Goal: Transaction & Acquisition: Obtain resource

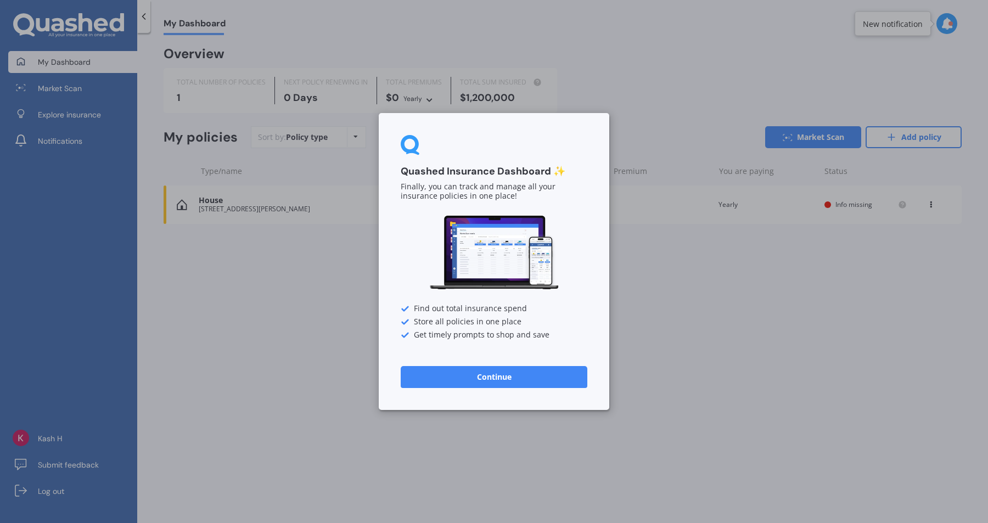
click at [504, 380] on button "Continue" at bounding box center [494, 377] width 187 height 22
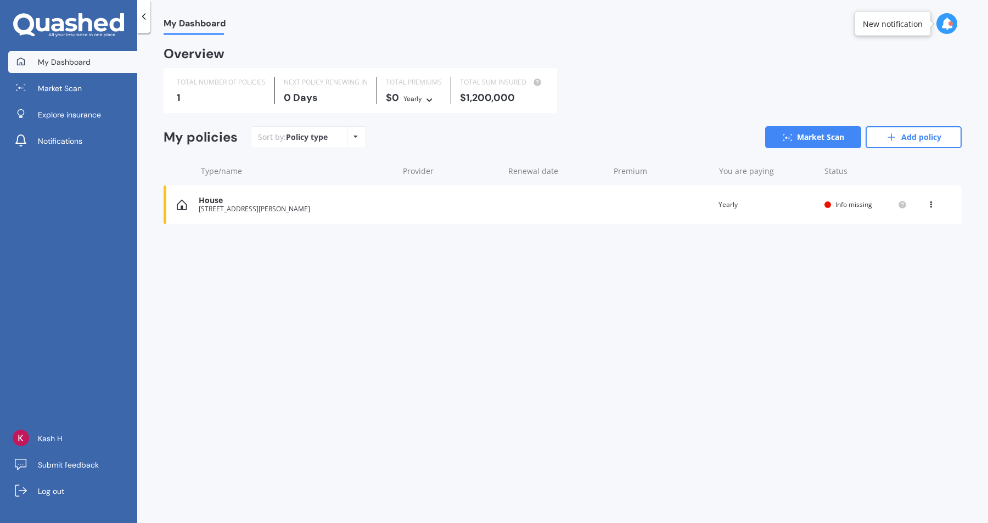
click at [316, 99] on div "0 Days" at bounding box center [326, 97] width 84 height 11
click at [249, 104] on div "TOTAL NUMBER OF POLICIES 1" at bounding box center [221, 90] width 107 height 27
click at [304, 138] on div "Policy type" at bounding box center [307, 137] width 42 height 11
click at [356, 141] on div "Policy type Alphabetical Date added Renewing next" at bounding box center [355, 137] width 17 height 20
click at [410, 136] on div "Sort by: Policy type Policy type Alphabetical Date added Renewing next Market S…" at bounding box center [606, 137] width 711 height 22
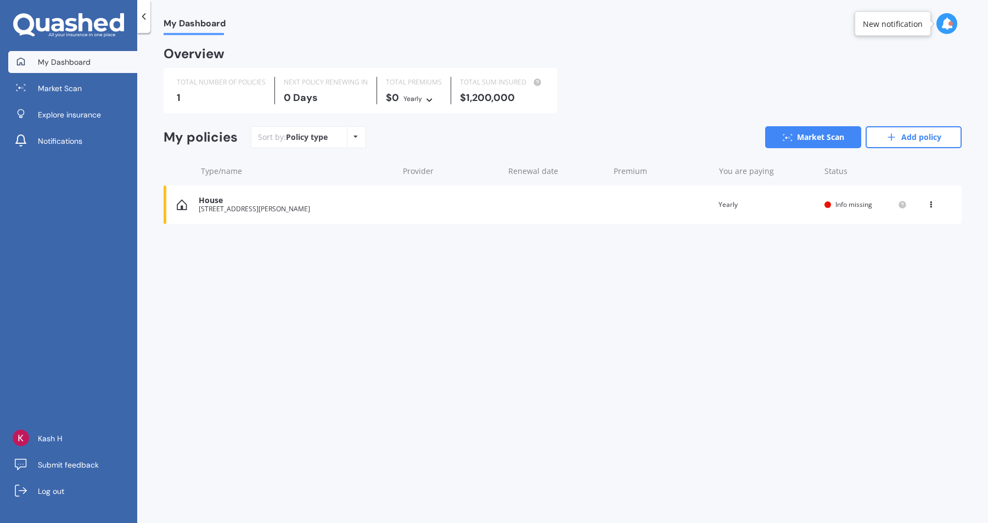
click at [835, 204] on span "Info missing" at bounding box center [853, 204] width 37 height 9
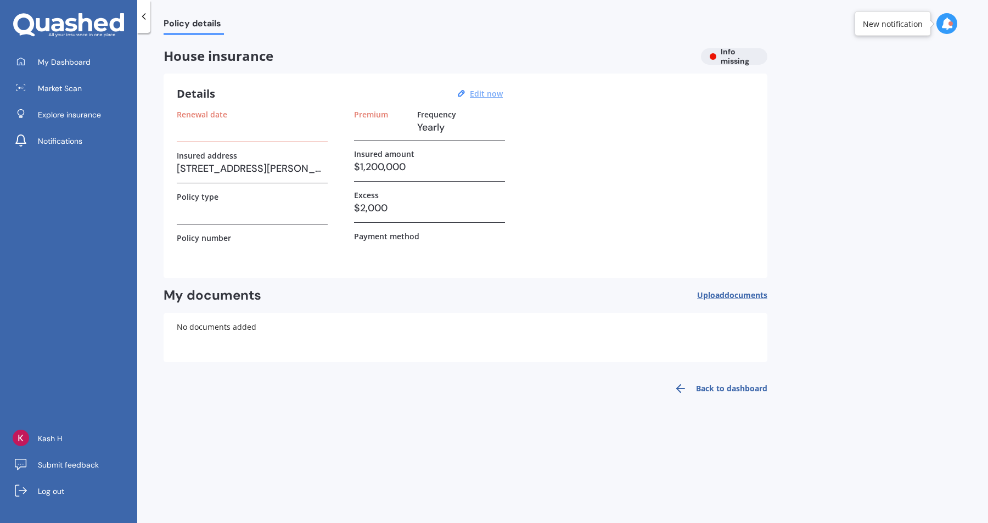
click at [482, 93] on u "Edit now" at bounding box center [486, 93] width 33 height 10
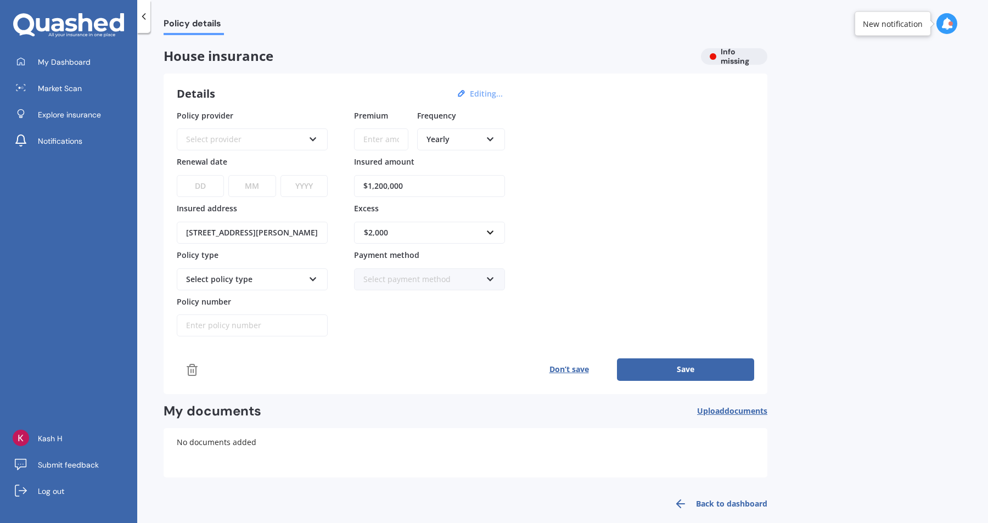
click at [264, 278] on div "Select policy type" at bounding box center [245, 279] width 118 height 12
click at [382, 306] on div "Premium Frequency Yearly Yearly Six-Monthly Quarterly Monthly Fortnightly Weekl…" at bounding box center [429, 223] width 151 height 227
click at [256, 333] on input "Policy number" at bounding box center [252, 325] width 151 height 22
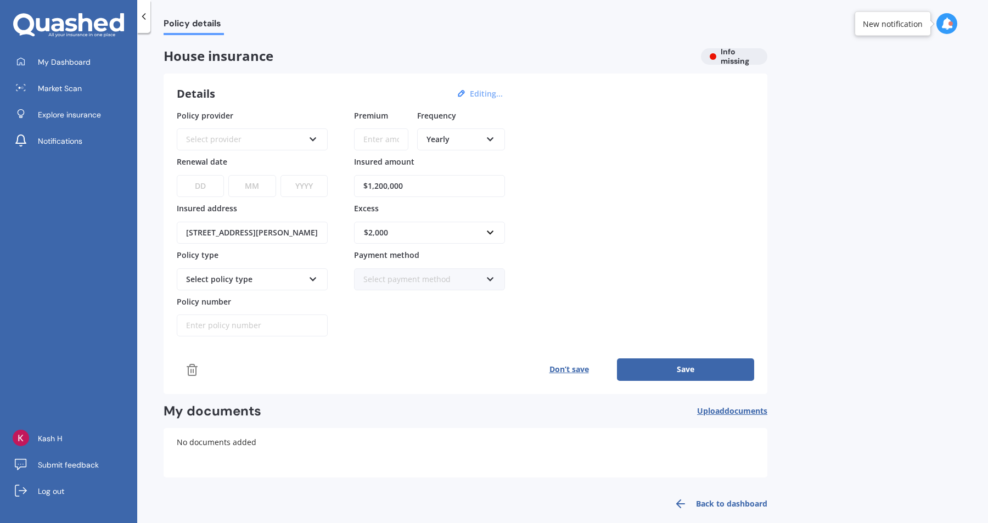
click at [370, 328] on div "Premium Frequency Yearly Yearly Six-Monthly Quarterly Monthly Fortnightly Weekl…" at bounding box center [429, 223] width 151 height 227
click at [734, 58] on div "House insurance Info missing" at bounding box center [466, 56] width 604 height 16
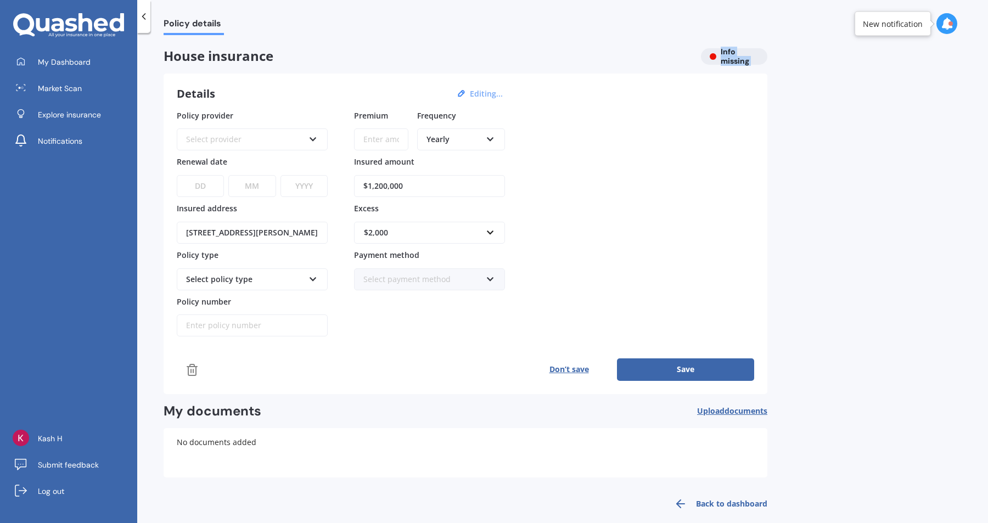
click at [650, 173] on div "Policy provider Select provider AA AMI AMP ANZ ASB Ando BNZ Co-Operative Bank F…" at bounding box center [465, 223] width 577 height 227
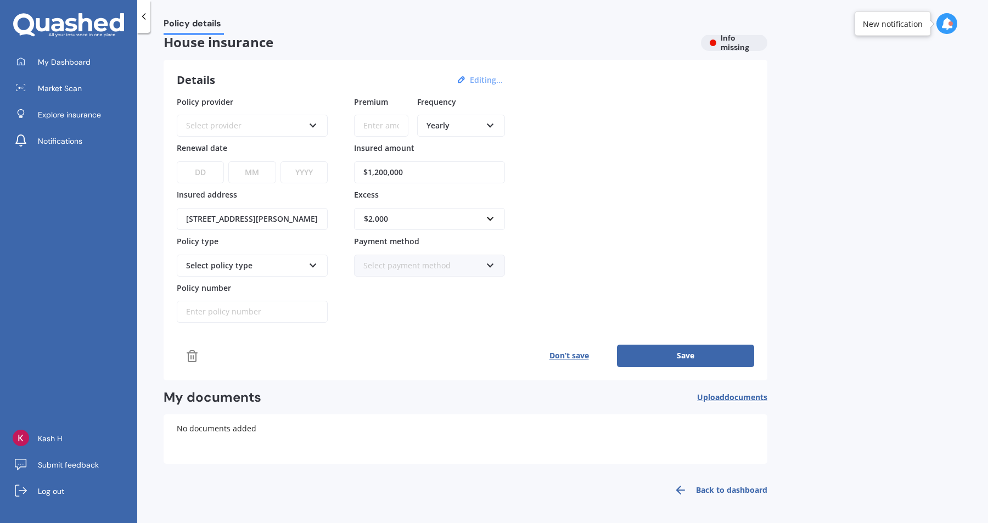
click at [728, 488] on link "Back to dashboard" at bounding box center [717, 490] width 100 height 26
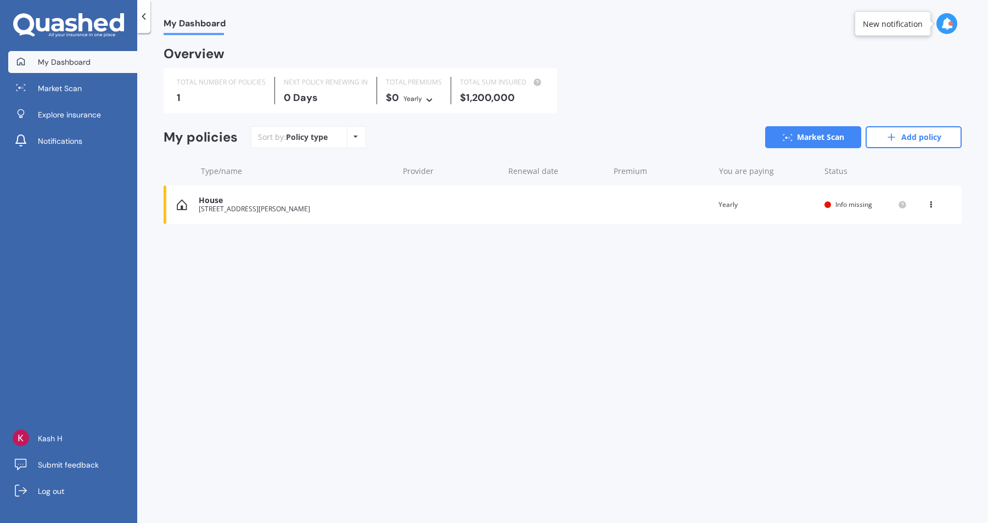
click at [209, 197] on div "House" at bounding box center [296, 200] width 194 height 9
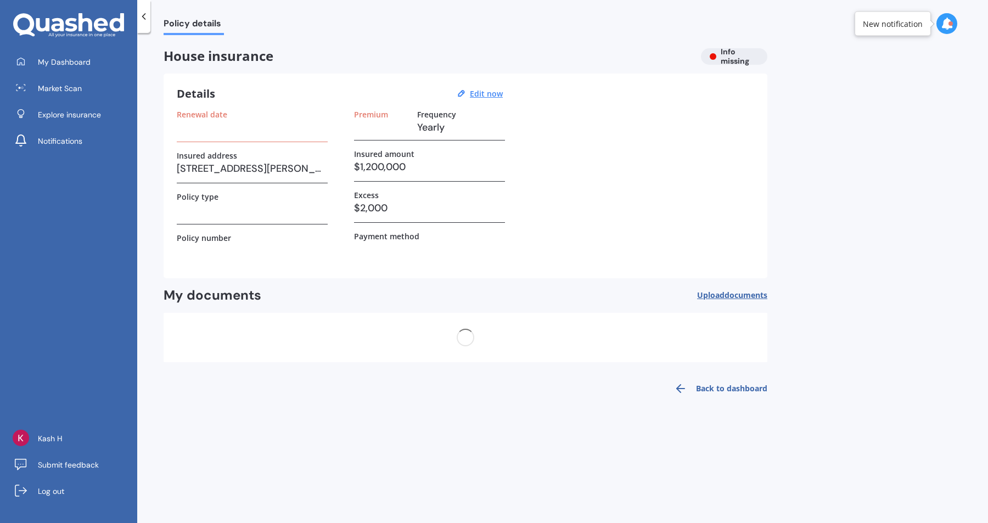
click at [209, 197] on label "Policy type" at bounding box center [198, 196] width 42 height 9
click at [317, 249] on h3 at bounding box center [252, 251] width 151 height 16
click at [427, 115] on label "Frequency" at bounding box center [436, 114] width 39 height 9
click at [675, 384] on icon at bounding box center [680, 388] width 13 height 13
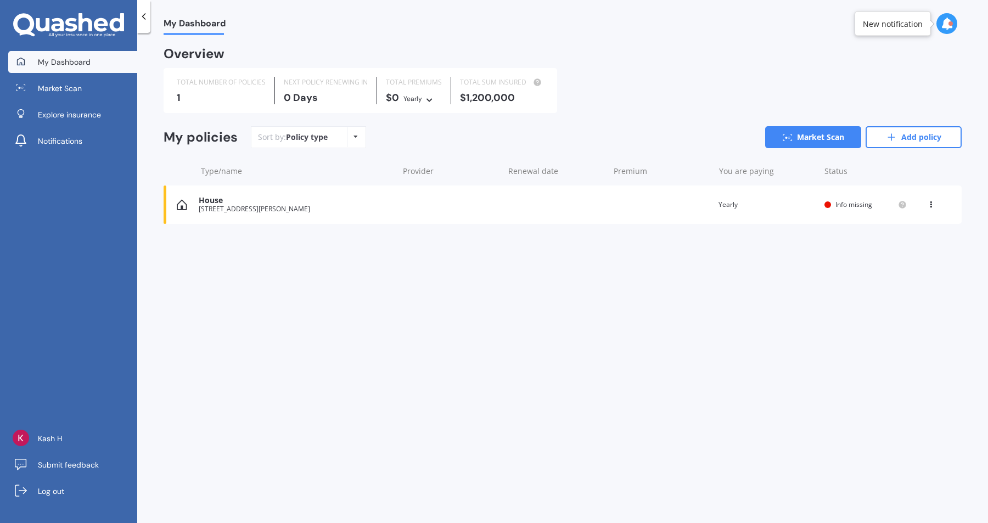
click at [306, 139] on div "Policy type" at bounding box center [307, 137] width 42 height 11
click at [347, 134] on div "Policy type Alphabetical Date added Renewing next" at bounding box center [355, 137] width 17 height 20
click at [345, 222] on span "Renewing next" at bounding box center [342, 220] width 54 height 10
click at [76, 64] on span "My Dashboard" at bounding box center [64, 62] width 53 height 11
click at [311, 98] on div "0 Days" at bounding box center [326, 97] width 84 height 11
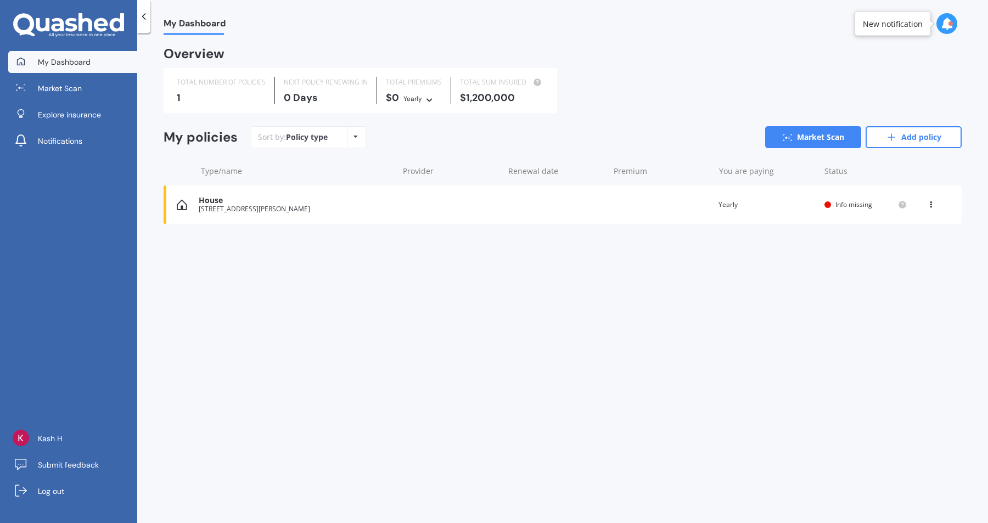
click at [796, 203] on div "You are paying Yearly" at bounding box center [766, 204] width 97 height 11
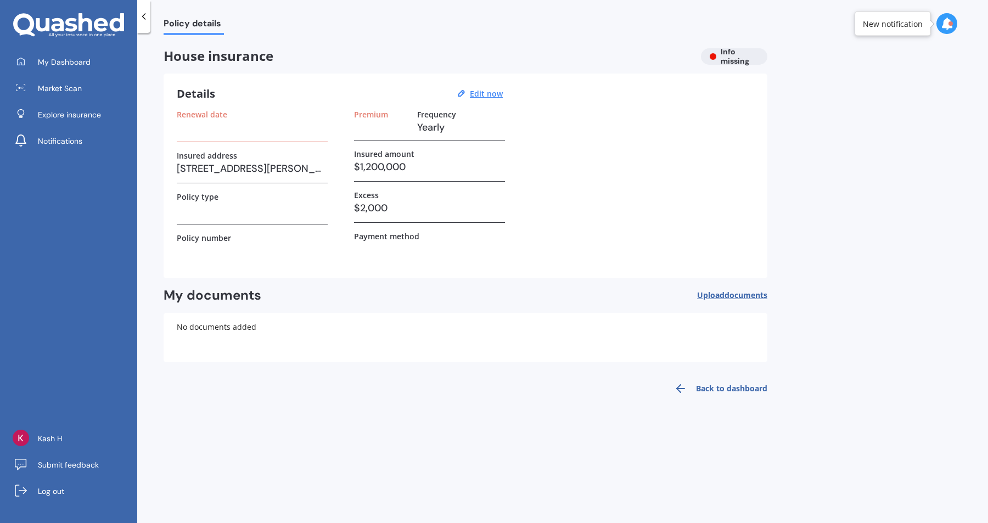
click at [709, 61] on div "House insurance Info missing" at bounding box center [466, 56] width 604 height 16
click at [407, 169] on h3 "$1,200,000" at bounding box center [429, 167] width 151 height 16
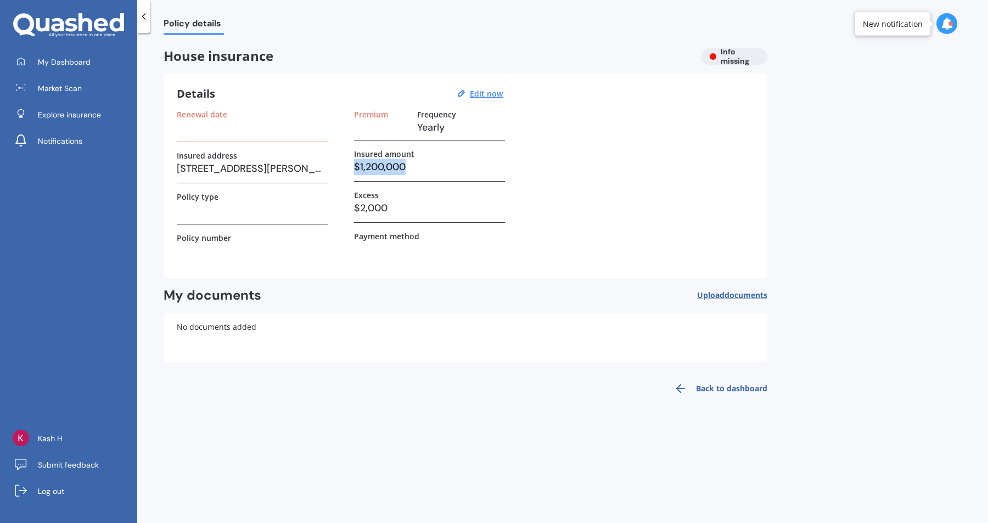
click at [407, 169] on h3 "$1,200,000" at bounding box center [429, 167] width 151 height 16
click at [402, 341] on div "No documents added" at bounding box center [466, 337] width 604 height 49
click at [69, 84] on span "Market Scan" at bounding box center [60, 88] width 44 height 11
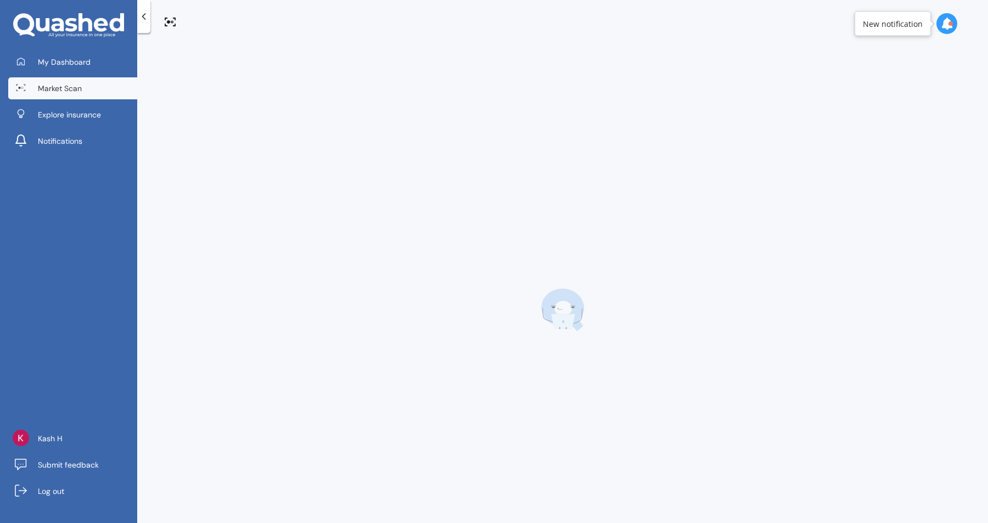
click at [69, 84] on span "Market Scan" at bounding box center [60, 88] width 44 height 11
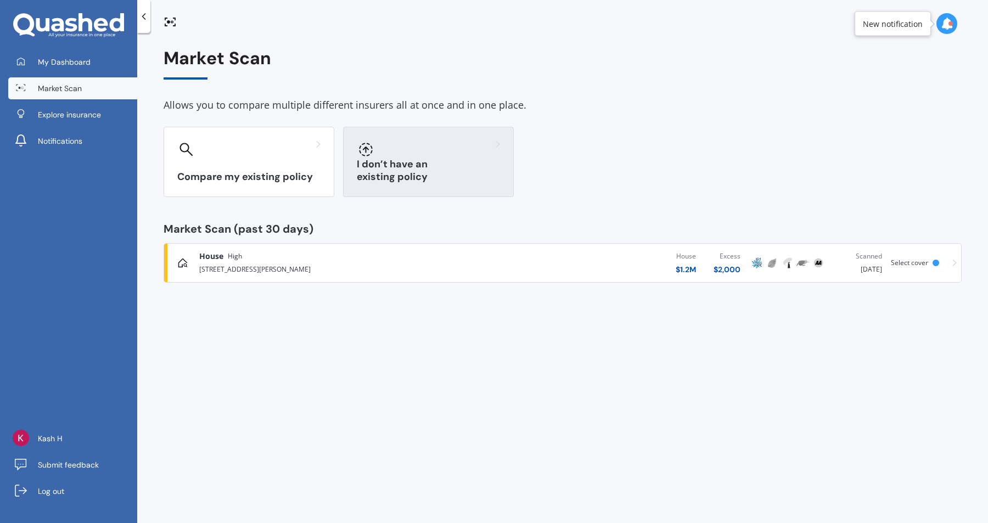
click at [384, 179] on h3 "I don’t have an existing policy" at bounding box center [428, 170] width 143 height 25
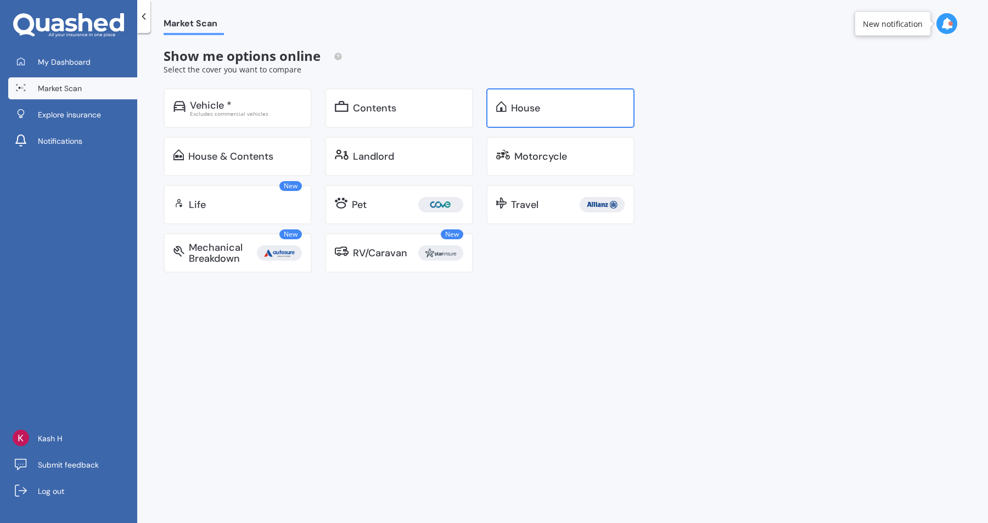
click at [509, 108] on div "House" at bounding box center [560, 108] width 148 height 40
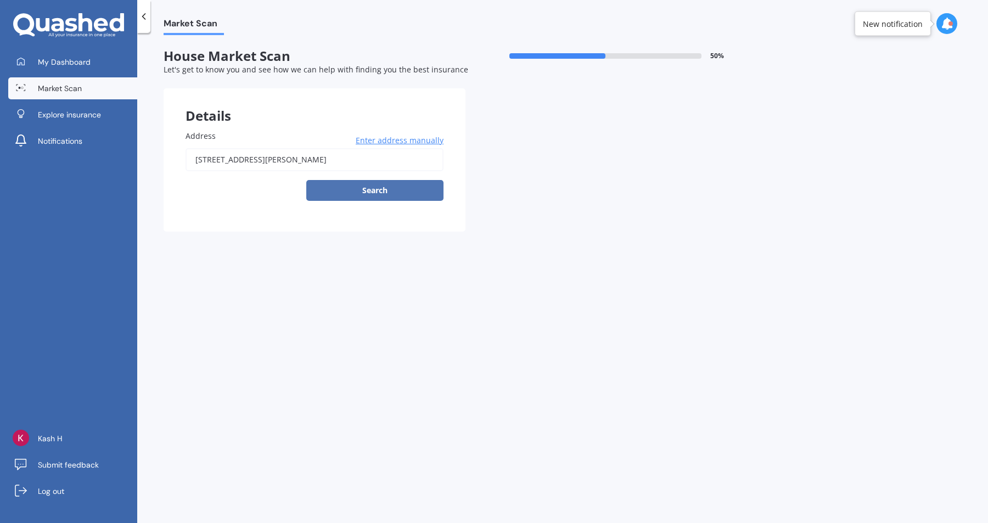
click at [355, 189] on button "Search" at bounding box center [374, 190] width 137 height 21
type input "21 Wills Street, Balaclava, Dunedin 9011"
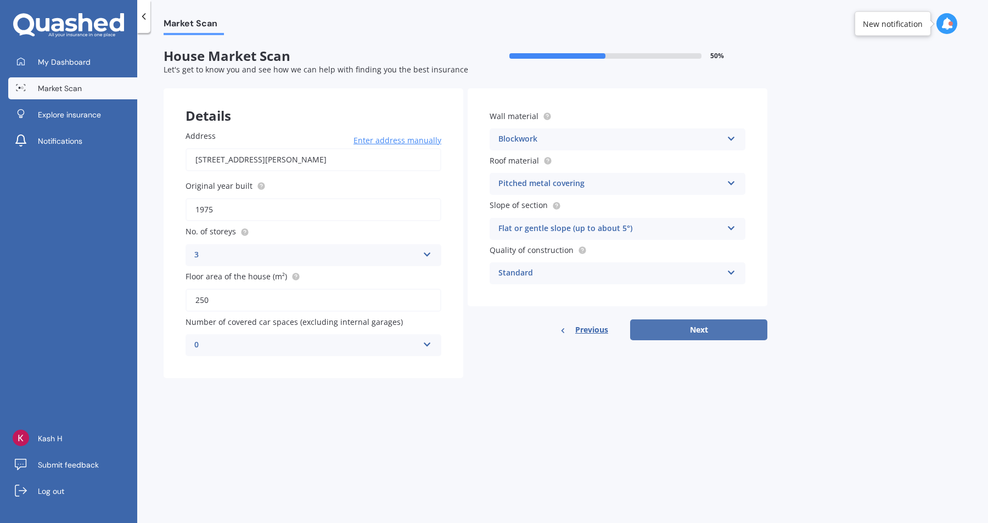
click at [716, 333] on button "Next" at bounding box center [698, 329] width 137 height 21
select select "05"
select select "1999"
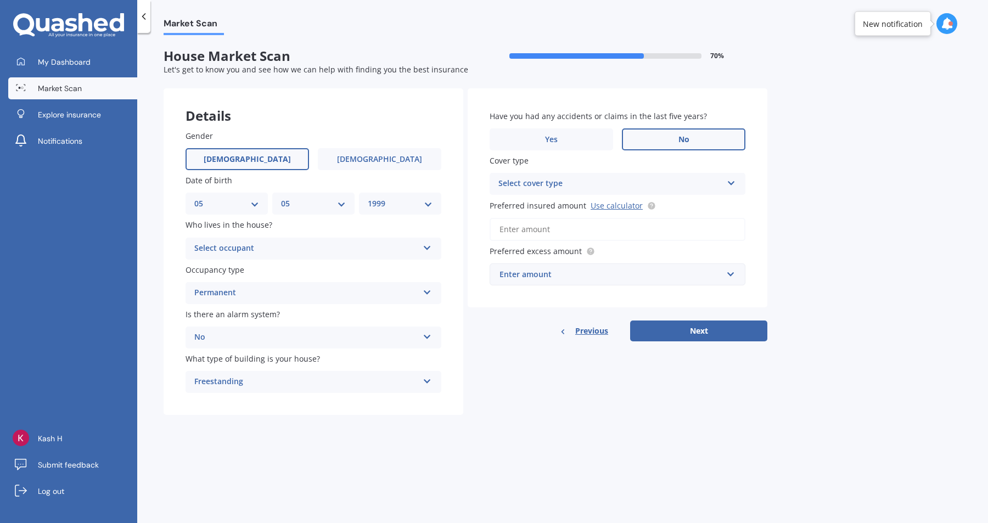
click at [359, 251] on div "Select occupant" at bounding box center [306, 248] width 224 height 13
click at [319, 271] on div "Owner" at bounding box center [313, 270] width 255 height 20
click at [303, 294] on div "Permanent" at bounding box center [306, 292] width 224 height 13
click at [292, 329] on div "No Yes, monitored Yes, not monitored No" at bounding box center [313, 338] width 256 height 22
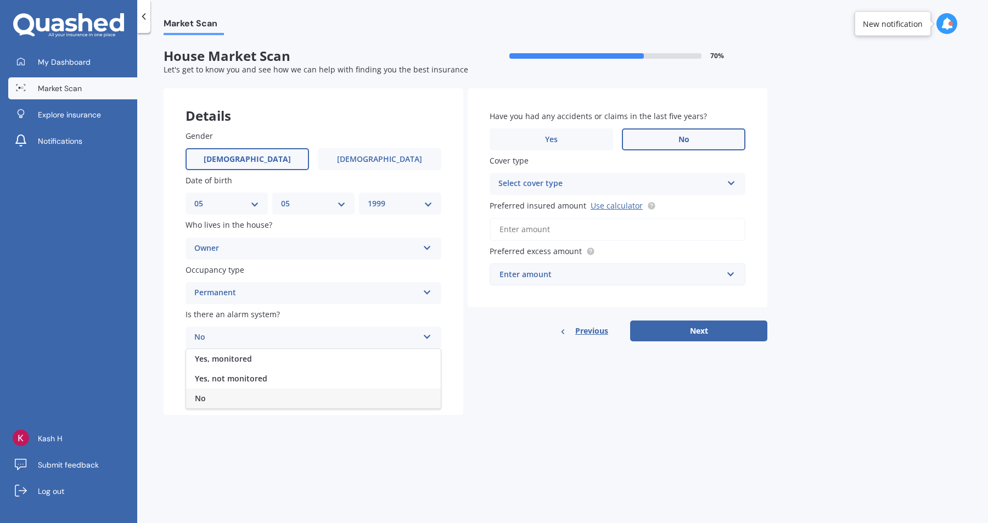
click at [262, 397] on div "No" at bounding box center [313, 399] width 255 height 20
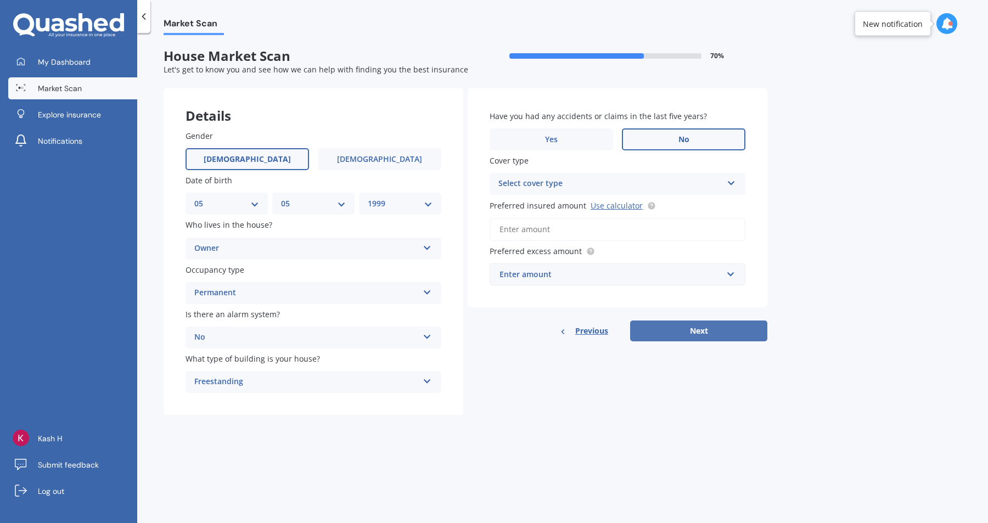
click at [667, 339] on button "Next" at bounding box center [698, 330] width 137 height 21
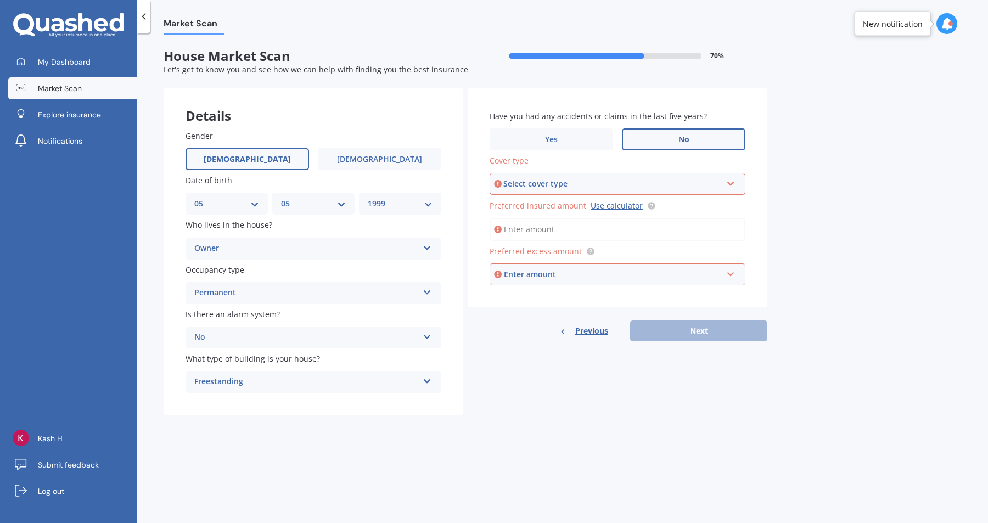
click at [556, 182] on div "Select cover type" at bounding box center [612, 184] width 218 height 12
click at [474, 179] on div "Have you had any accidents or claims in the last five years? Yes No Cover type …" at bounding box center [618, 197] width 300 height 219
click at [522, 187] on div "High" at bounding box center [610, 183] width 224 height 13
click at [521, 231] on input "Preferred insured amount Use calculator" at bounding box center [617, 229] width 256 height 23
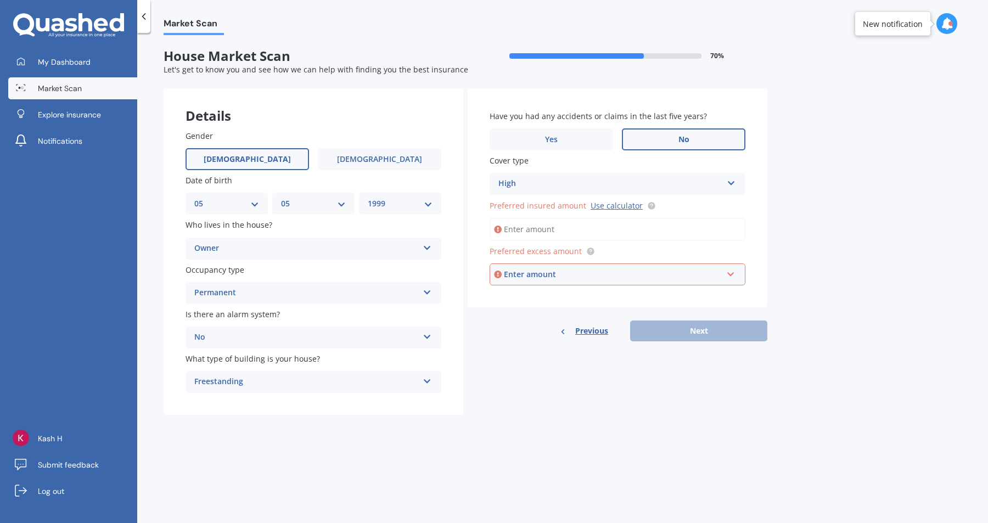
type input "$1,200,000"
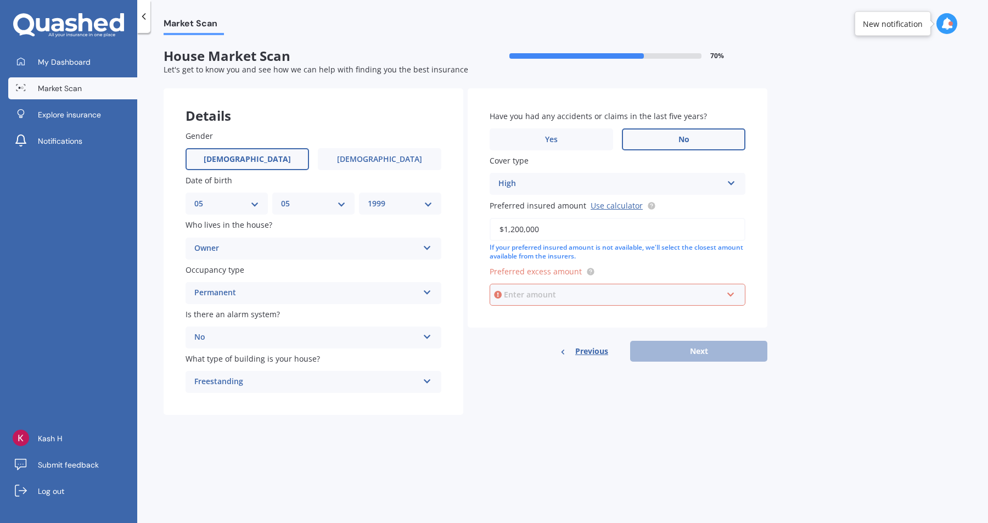
click at [527, 303] on input "text" at bounding box center [614, 294] width 246 height 21
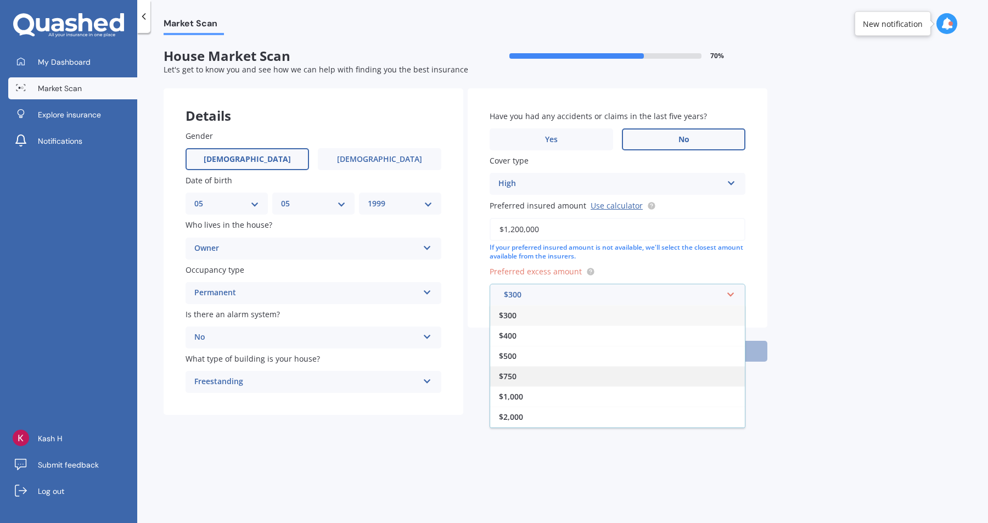
click at [515, 375] on span "$750" at bounding box center [508, 376] width 18 height 10
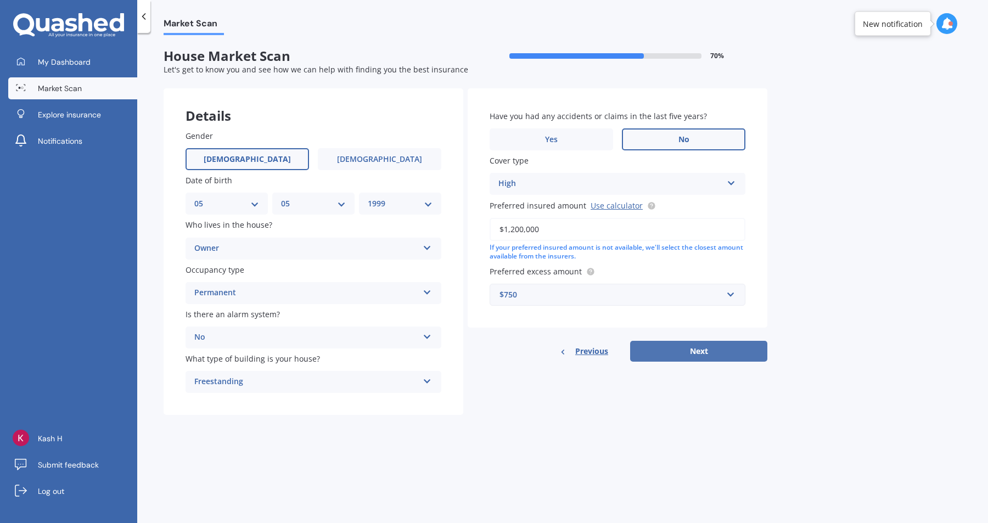
click at [724, 354] on button "Next" at bounding box center [698, 351] width 137 height 21
select select "05"
select select "1999"
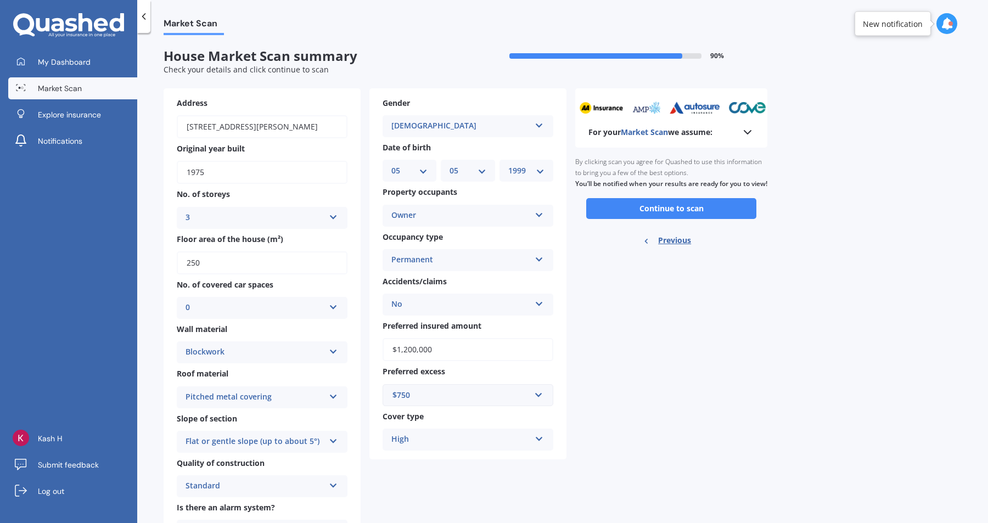
click at [398, 167] on select "DD 01 02 03 04 05 06 07 08 09 10 11 12 13 14 15 16 17 18 19 20 21 22 23 24 25 2…" at bounding box center [409, 171] width 36 height 12
select select "13"
click at [391, 165] on select "DD 01 02 03 04 05 06 07 08 09 10 11 12 13 14 15 16 17 18 19 20 21 22 23 24 25 2…" at bounding box center [409, 171] width 36 height 12
click at [485, 166] on select "MM 01 02 03 04 05 06 07 08 09 10 11 12" at bounding box center [467, 171] width 36 height 12
select select "02"
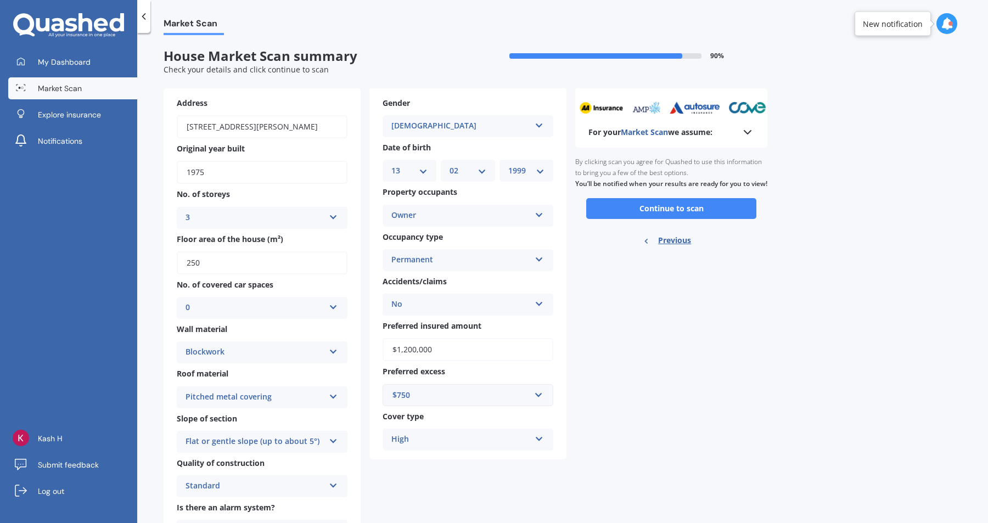
click at [449, 165] on select "MM 01 02 03 04 05 06 07 08 09 10 11 12" at bounding box center [467, 171] width 36 height 12
click at [506, 169] on div "YYYY 2009 2008 2007 2006 2005 2004 2003 2002 2001 2000 1999 1998 1997 1996 1995…" at bounding box center [526, 171] width 54 height 22
click at [521, 173] on select "YYYY 2009 2008 2007 2006 2005 2004 2003 2002 2001 2000 1999 1998 1997 1996 1995…" at bounding box center [526, 171] width 36 height 12
select select "1987"
click at [508, 165] on select "YYYY 2009 2008 2007 2006 2005 2004 2003 2002 2001 2000 1999 1998 1997 1996 1995…" at bounding box center [526, 171] width 36 height 12
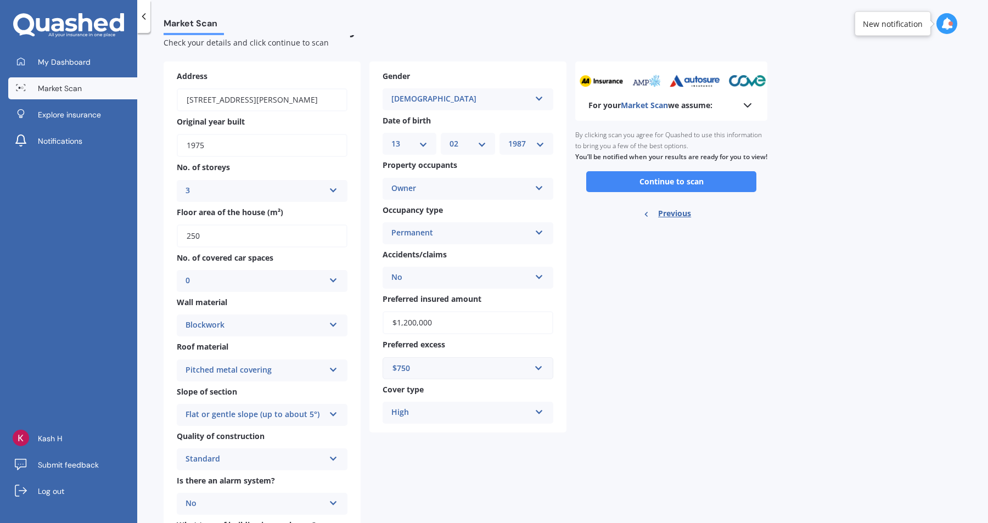
scroll to position [30, 0]
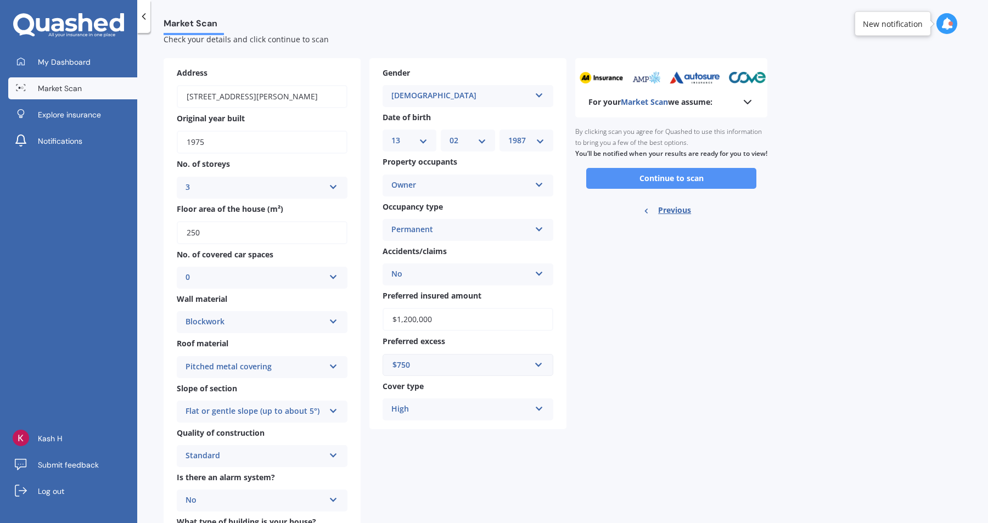
click at [629, 188] on button "Continue to scan" at bounding box center [671, 178] width 170 height 21
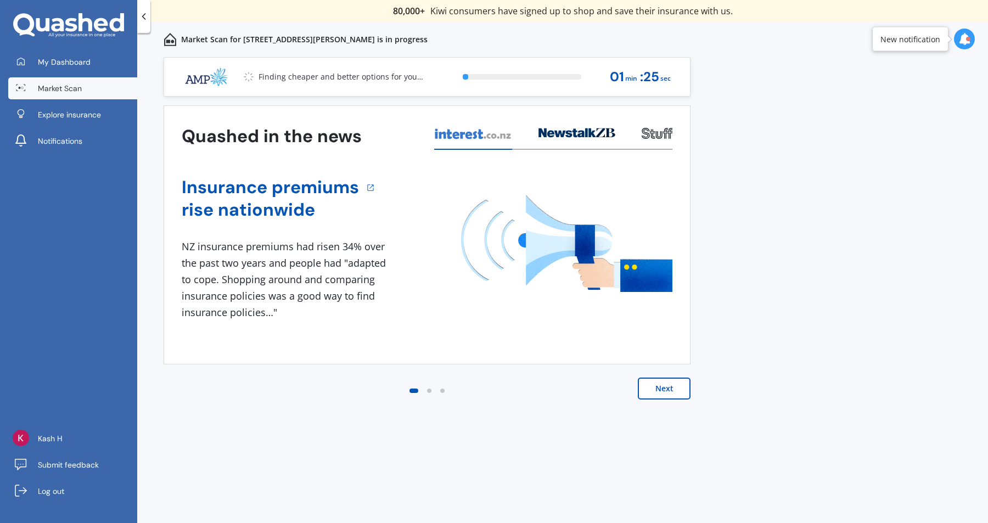
click at [656, 392] on button "Next" at bounding box center [664, 389] width 53 height 22
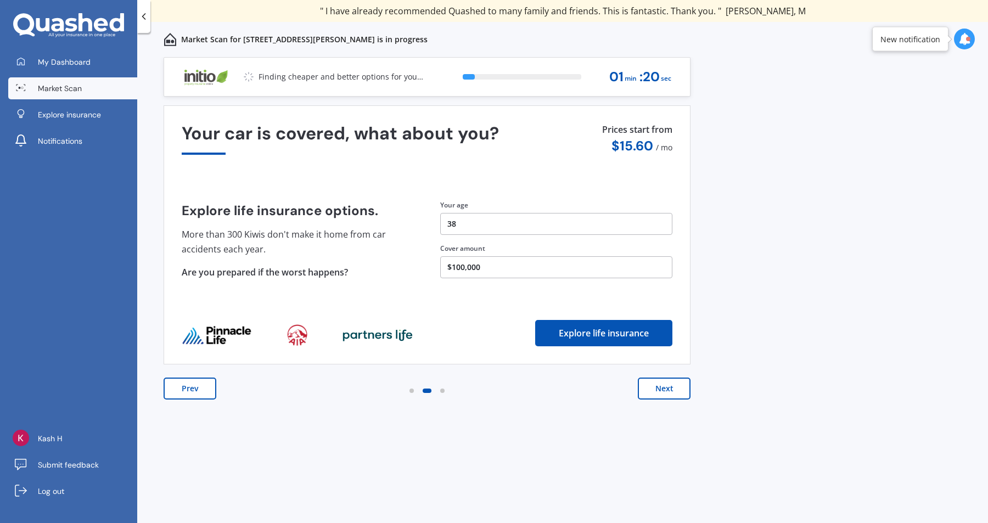
click at [509, 269] on button "$100,000" at bounding box center [556, 267] width 232 height 22
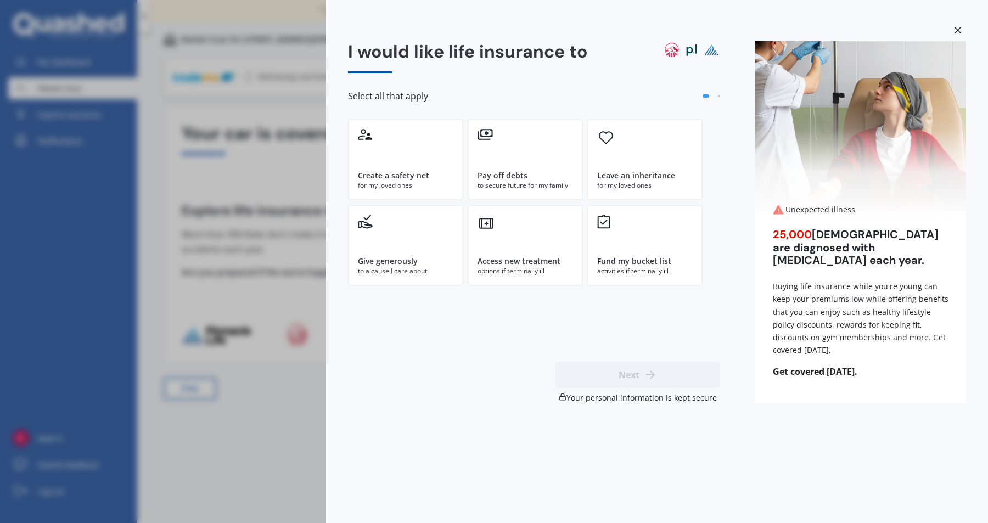
click at [959, 26] on icon at bounding box center [958, 30] width 8 height 8
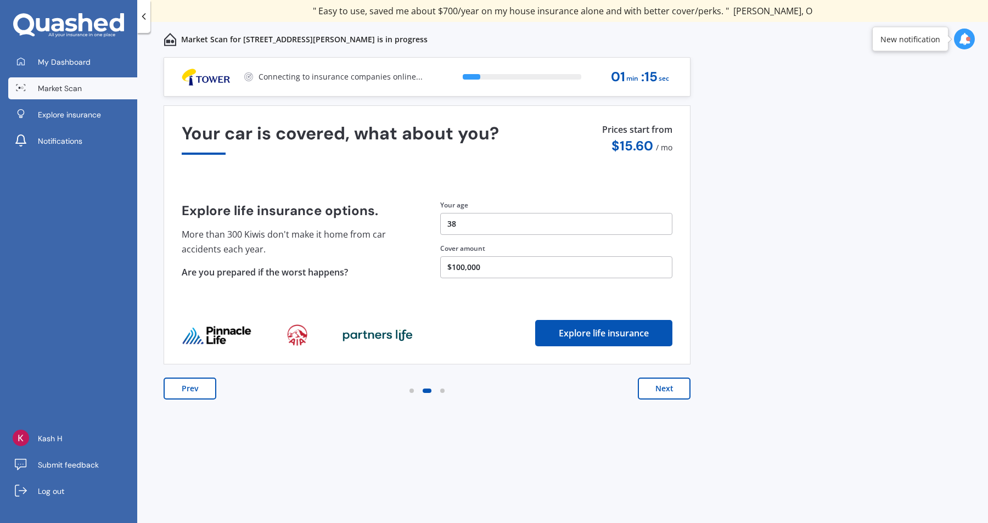
click at [669, 385] on button "Next" at bounding box center [664, 389] width 53 height 22
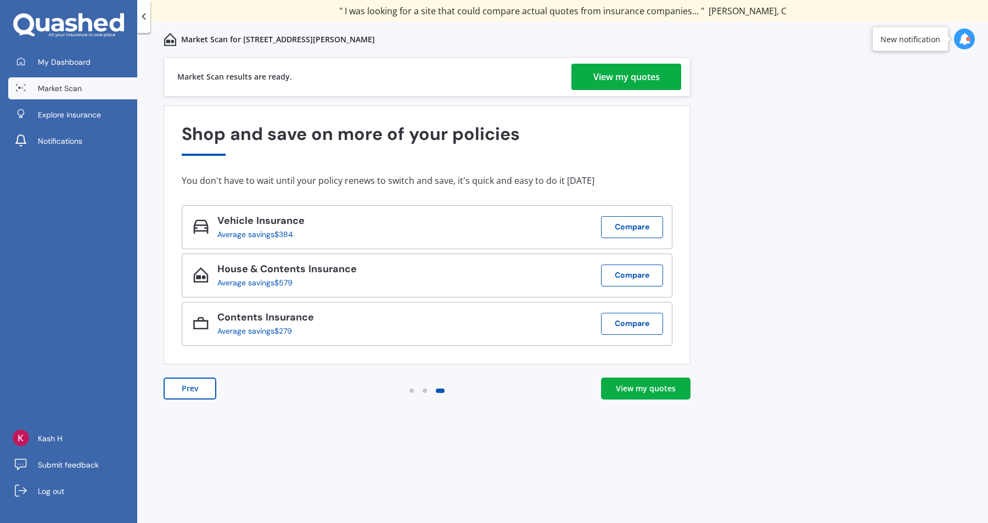
click at [641, 65] on div "View my quotes" at bounding box center [626, 77] width 66 height 26
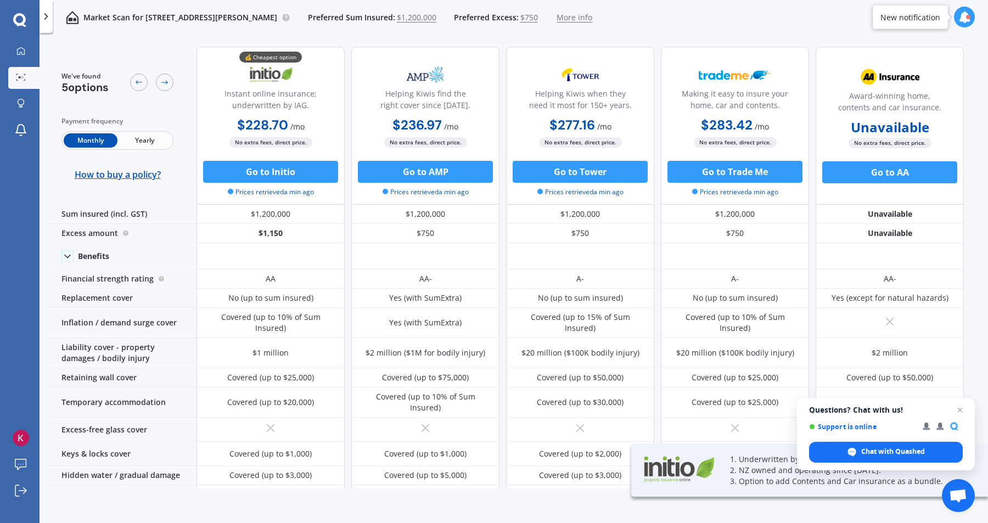
click at [144, 145] on span "Yearly" at bounding box center [144, 140] width 54 height 14
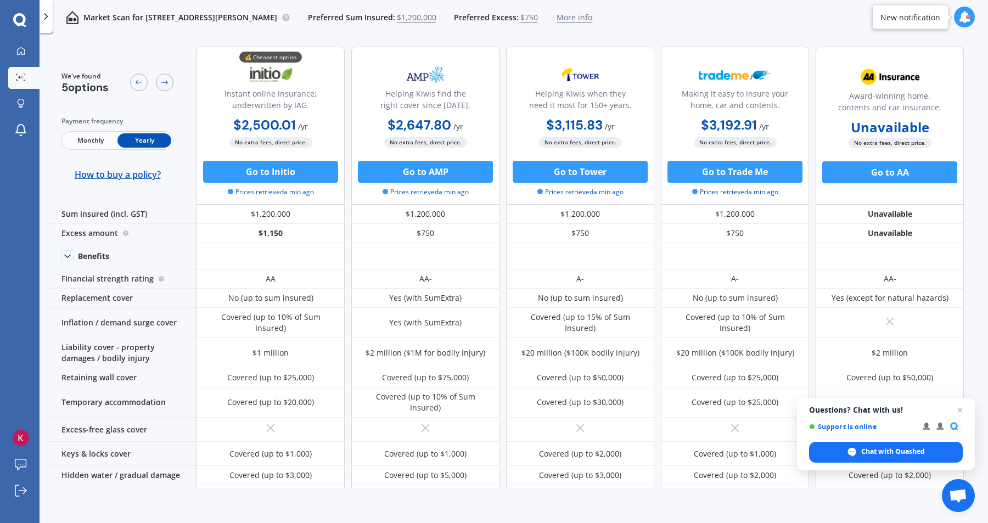
click at [429, 20] on span "$1,200,000" at bounding box center [417, 17] width 40 height 11
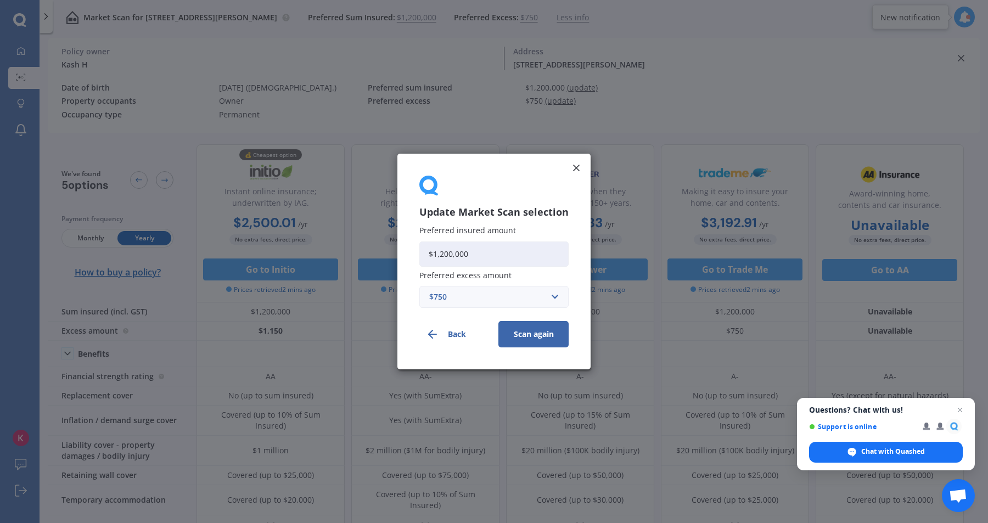
click at [486, 258] on input "$1,200,000" at bounding box center [493, 253] width 149 height 25
type input "$1,000,000"
click at [517, 330] on button "Scan again" at bounding box center [533, 334] width 70 height 26
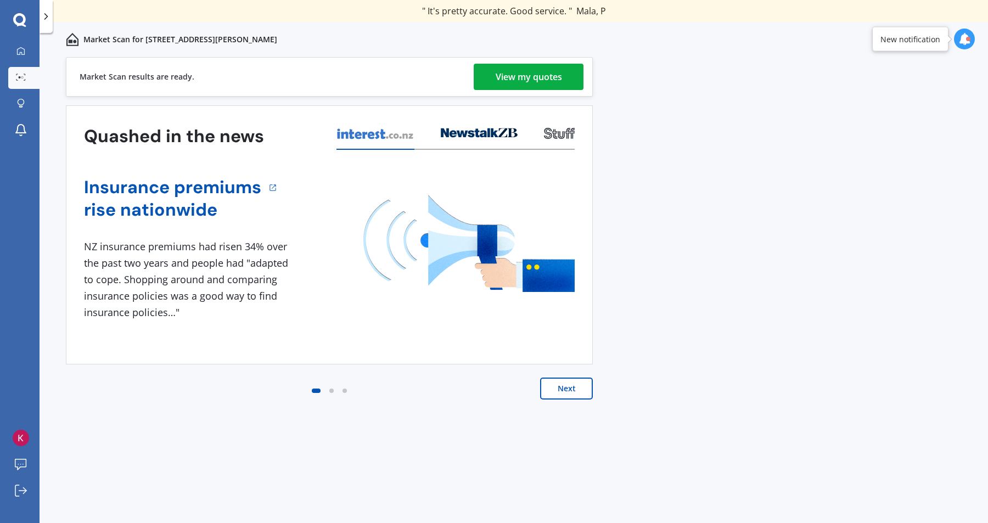
click at [518, 87] on div "View my quotes" at bounding box center [529, 77] width 66 height 26
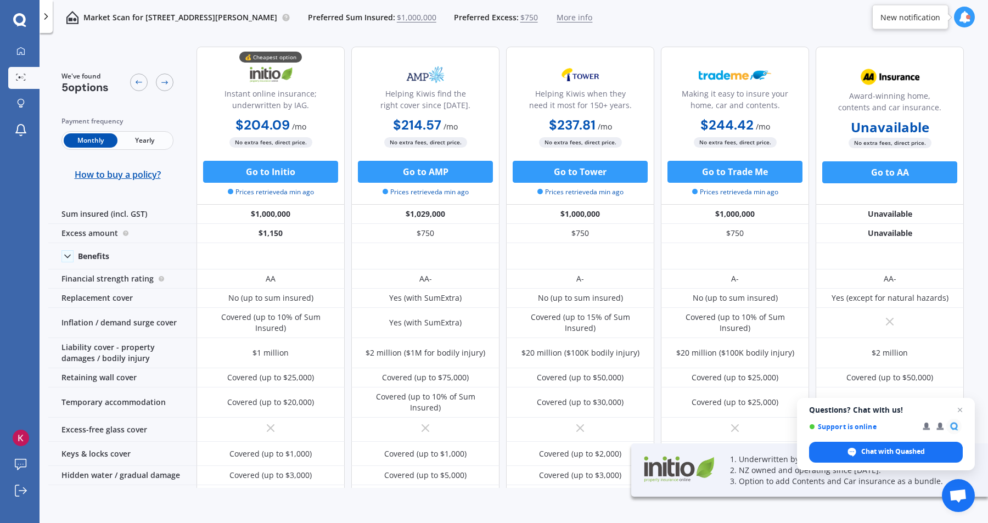
click at [148, 142] on span "Yearly" at bounding box center [144, 140] width 54 height 14
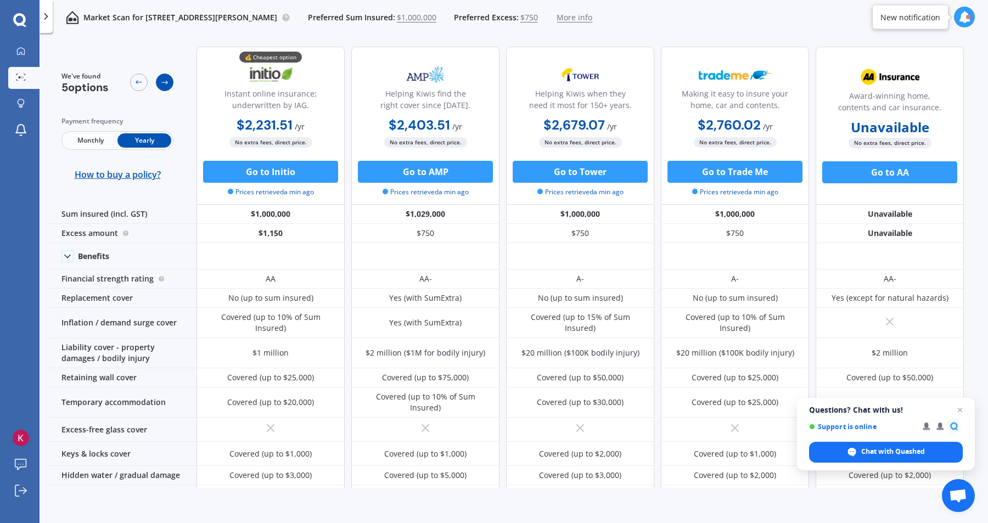
click at [165, 87] on div at bounding box center [165, 83] width 18 height 18
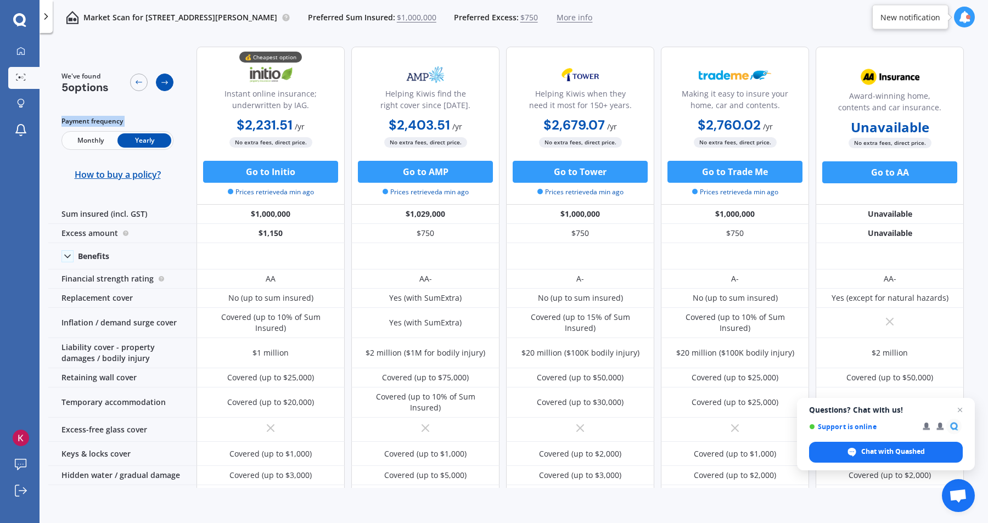
click at [165, 87] on div at bounding box center [165, 83] width 18 height 18
click at [142, 78] on icon at bounding box center [138, 82] width 9 height 9
